Goal: Communication & Community: Ask a question

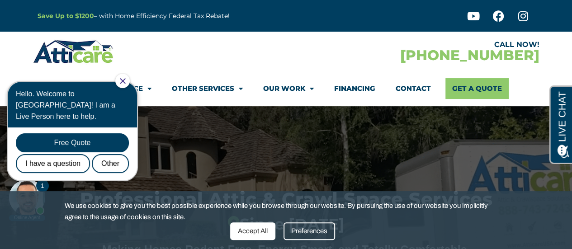
click at [244, 232] on div "Accept All" at bounding box center [252, 231] width 45 height 18
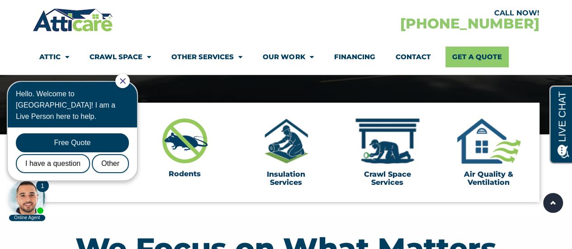
scroll to position [253, 0]
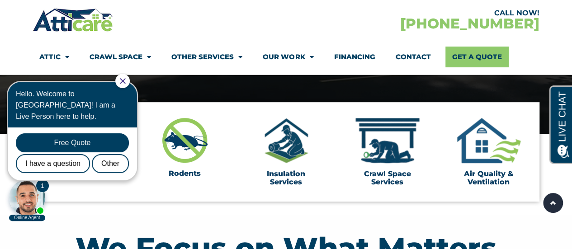
click at [33, 201] on div at bounding box center [27, 197] width 36 height 36
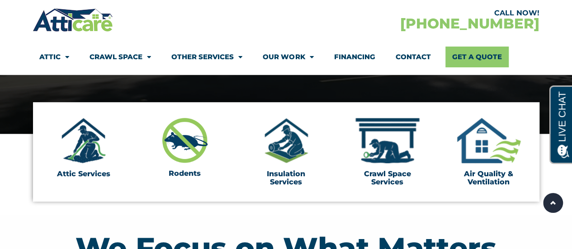
scroll to position [0, 0]
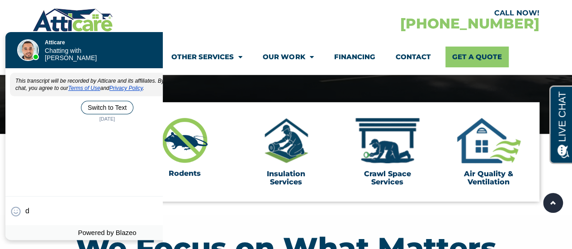
type textarea "d"
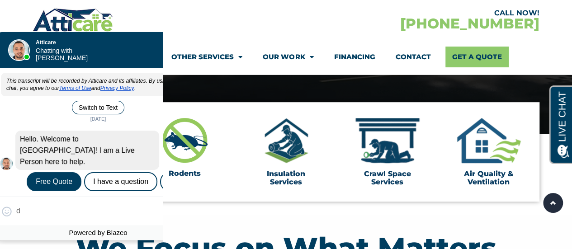
click at [28, 217] on div "😀 😁 😂 😃 😄 😅 😆 😇 😈 😉 😊 😋 😌 😍 😎 😏 😐 😑 😒 😓 😔 😕 😖 😗 😘 😛 😝 😞 😟 😠 😡 😢 😣 😤 😥 😦 d Skip …" at bounding box center [97, 210] width 203 height 29
click at [26, 207] on div "😀 😁 😂 😃 😄 😅 😆 😇 😈 😉 😊 😋 😌 😍 😎 😏 😐 😑 😒 😓 😔 😕 😖 😗 😘 😛 😝 😞 😟 😠 😡 😢 😣 😤 😥 😦 d Skip …" at bounding box center [97, 210] width 203 height 29
click at [43, 209] on div "😀 😁 😂 😃 😄 😅 😆 😇 😈 😉 😊 😋 😌 😍 😎 😏 😐 😑 😒 😓 😔 😕 😖 😗 😘 😛 😝 😞 😟 😠 😡 😢 😣 😤 😥 😦 d Skip …" at bounding box center [97, 210] width 203 height 29
click at [116, 172] on div "I have a question" at bounding box center [120, 181] width 73 height 19
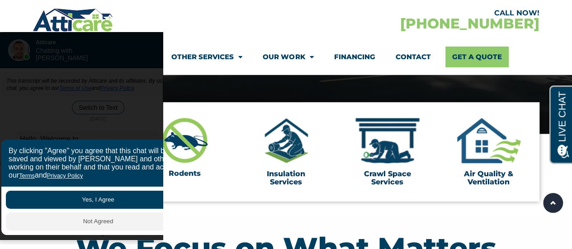
click at [80, 201] on button "Yes, I Agree" at bounding box center [98, 200] width 184 height 18
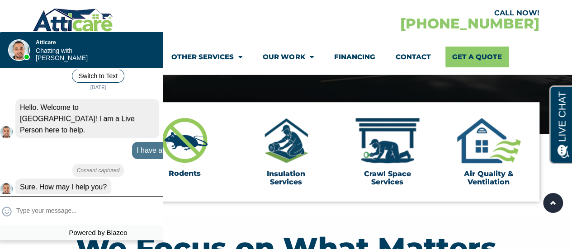
click at [40, 215] on textarea at bounding box center [98, 211] width 165 height 18
type input "Do you service IL"
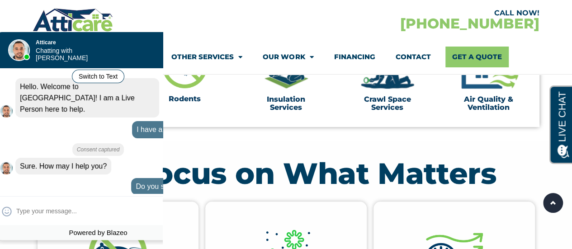
scroll to position [328, 0]
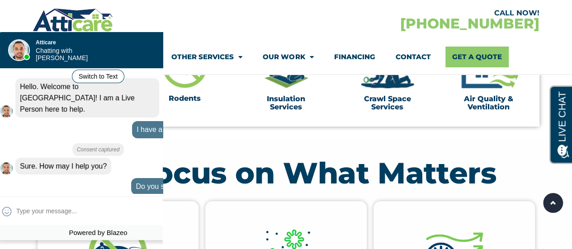
click at [133, 54] on div at bounding box center [104, 50] width 127 height 36
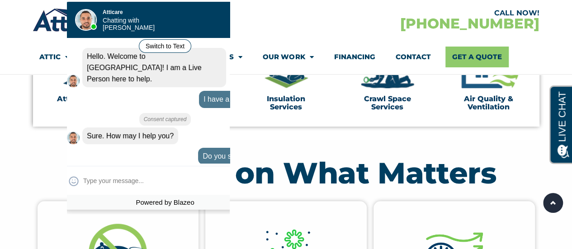
drag, startPoint x: 160, startPoint y: 56, endPoint x: 227, endPoint y: 25, distance: 73.6
click at [227, 25] on div at bounding box center [171, 19] width 127 height 36
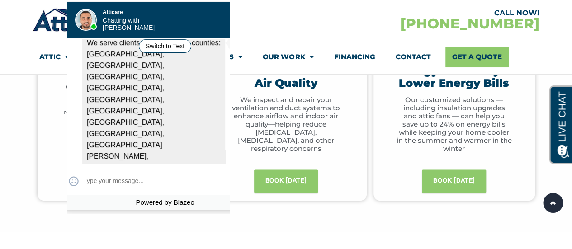
scroll to position [575, 0]
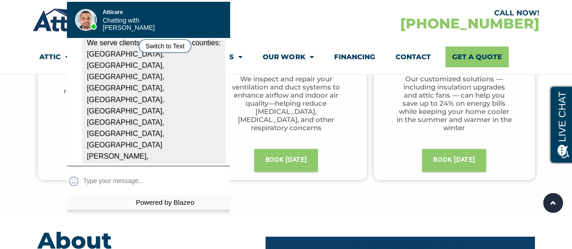
type input "I"
type input "Do you have partners that ser"
type textarea "Do you have partners that ser"
type input "Do you have partners that serv"
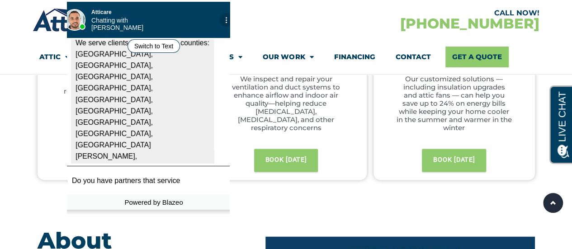
scroll to position [0, 22]
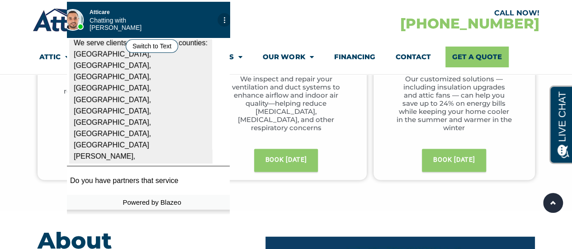
type textarea "Do you have partners that service [GEOGRAPHIC_DATA], [GEOGRAPHIC_DATA]"
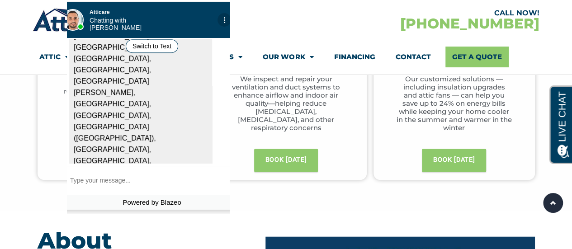
scroll to position [280, 0]
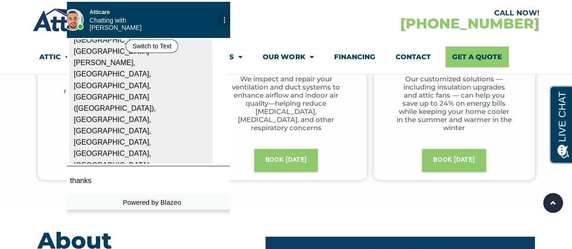
type input "thanks"
